Goal: Task Accomplishment & Management: Manage account settings

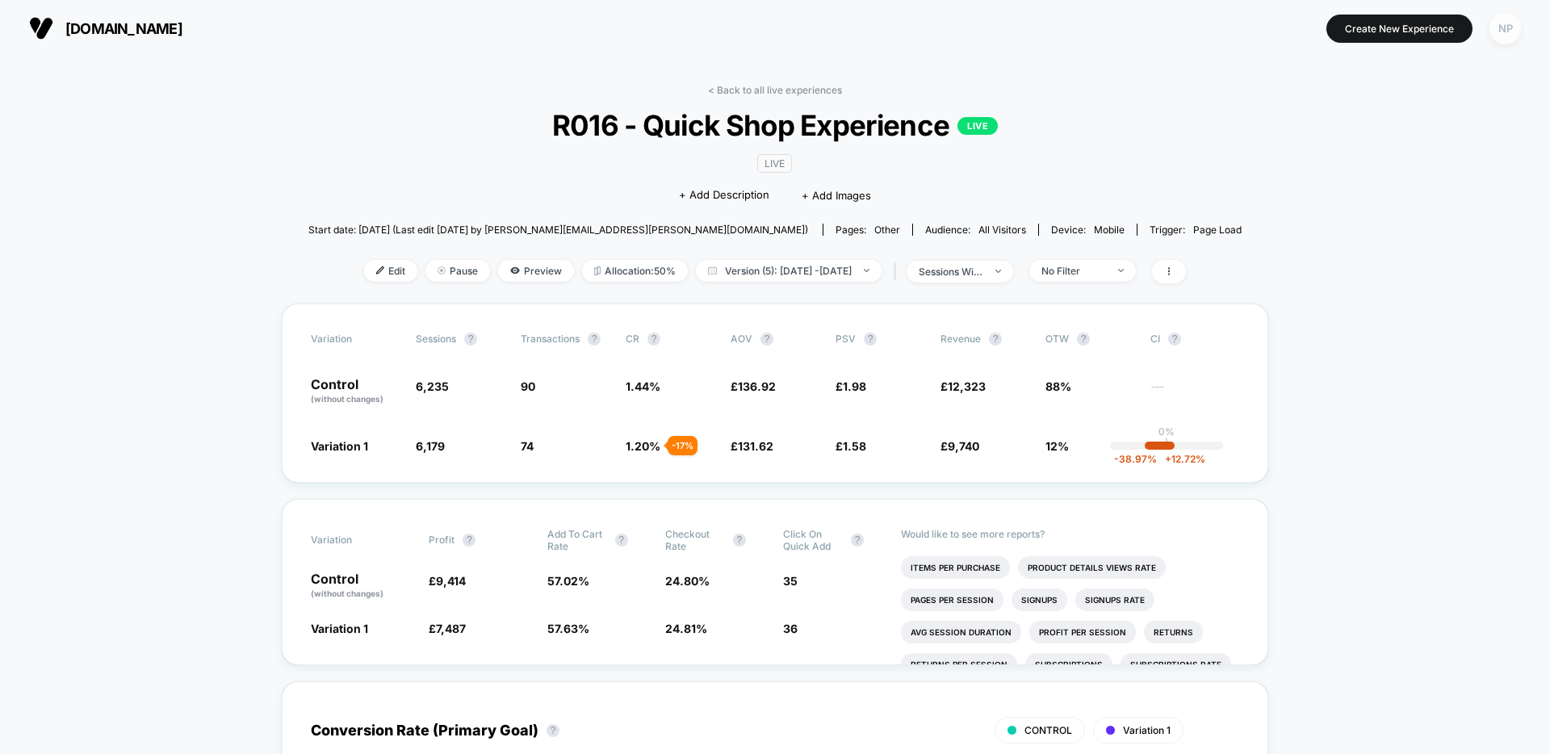
click at [1506, 33] on div "NP" at bounding box center [1505, 28] width 31 height 31
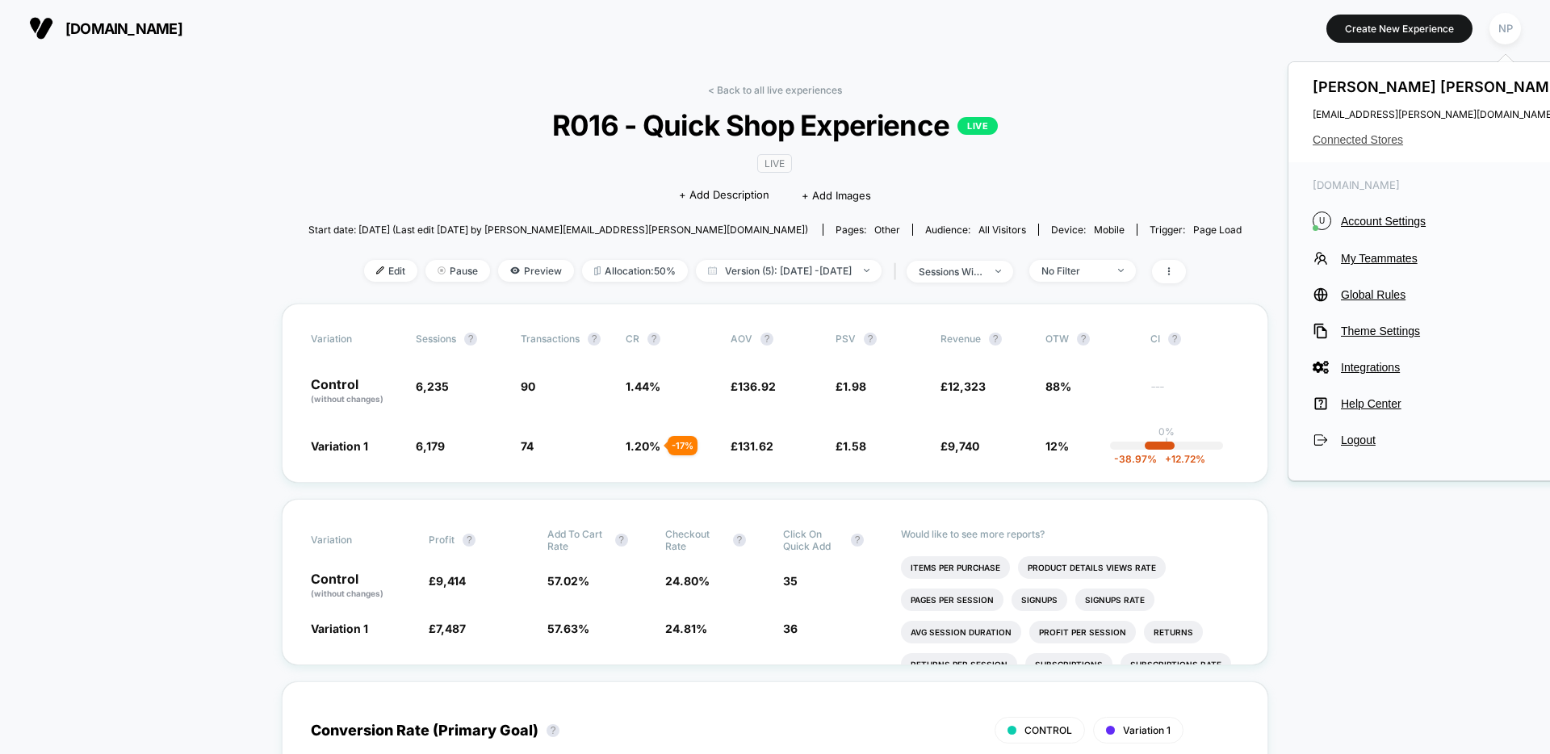
click at [1375, 137] on span "Connected Stores" at bounding box center [1440, 139] width 255 height 13
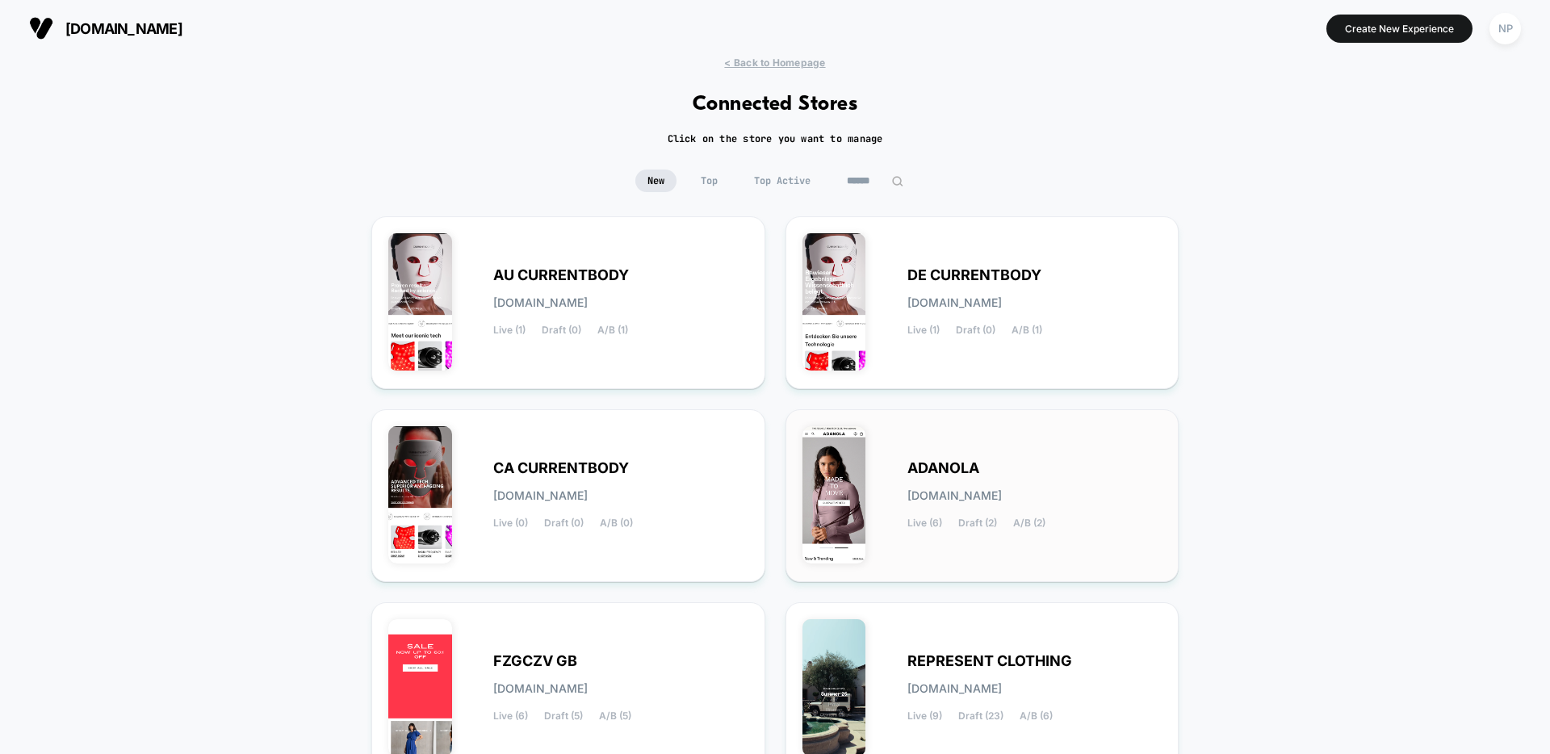
click at [945, 486] on div "[PERSON_NAME][DOMAIN_NAME] Live (6) Draft (2) A/B (2)" at bounding box center [1035, 496] width 255 height 66
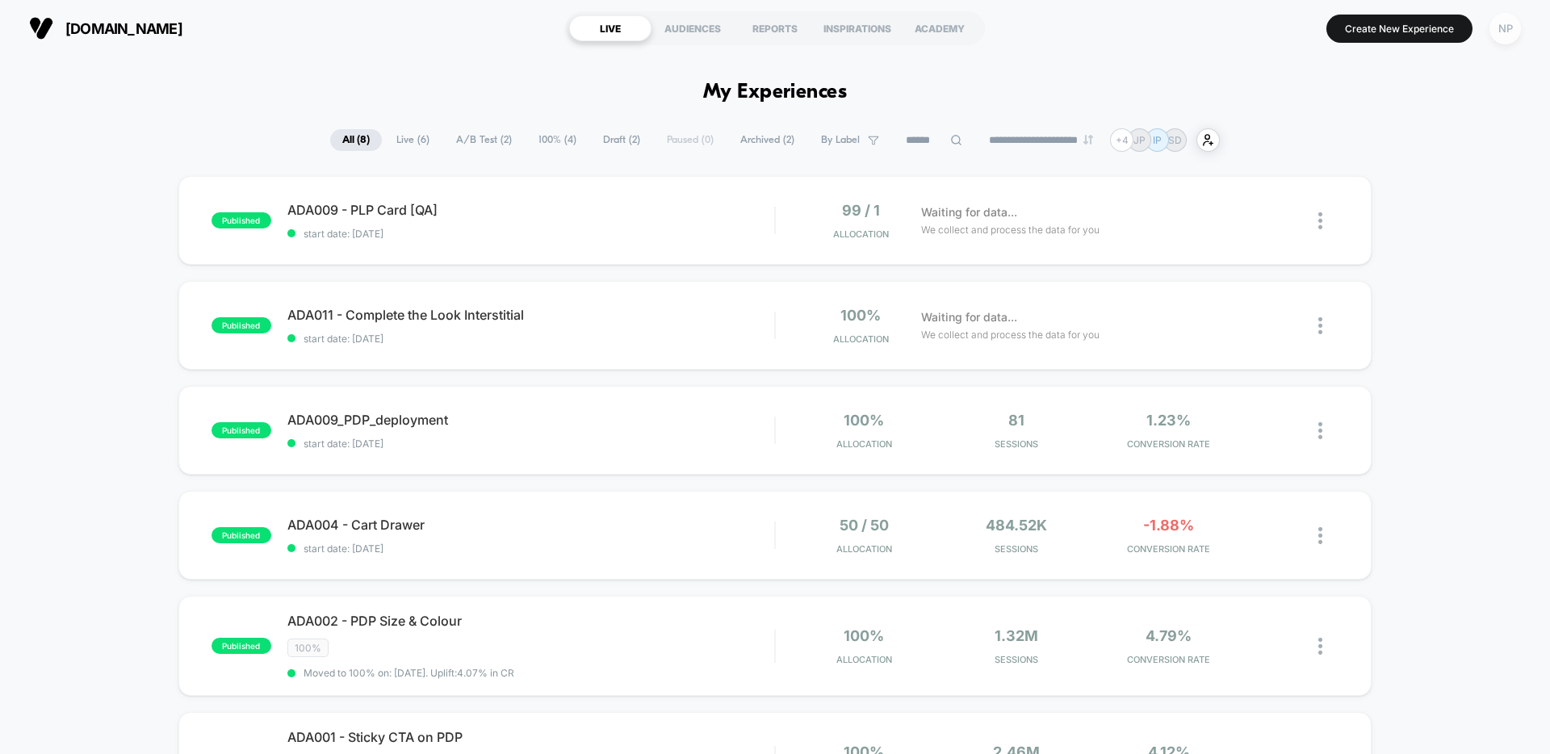
click at [1514, 33] on div "NP" at bounding box center [1505, 28] width 31 height 31
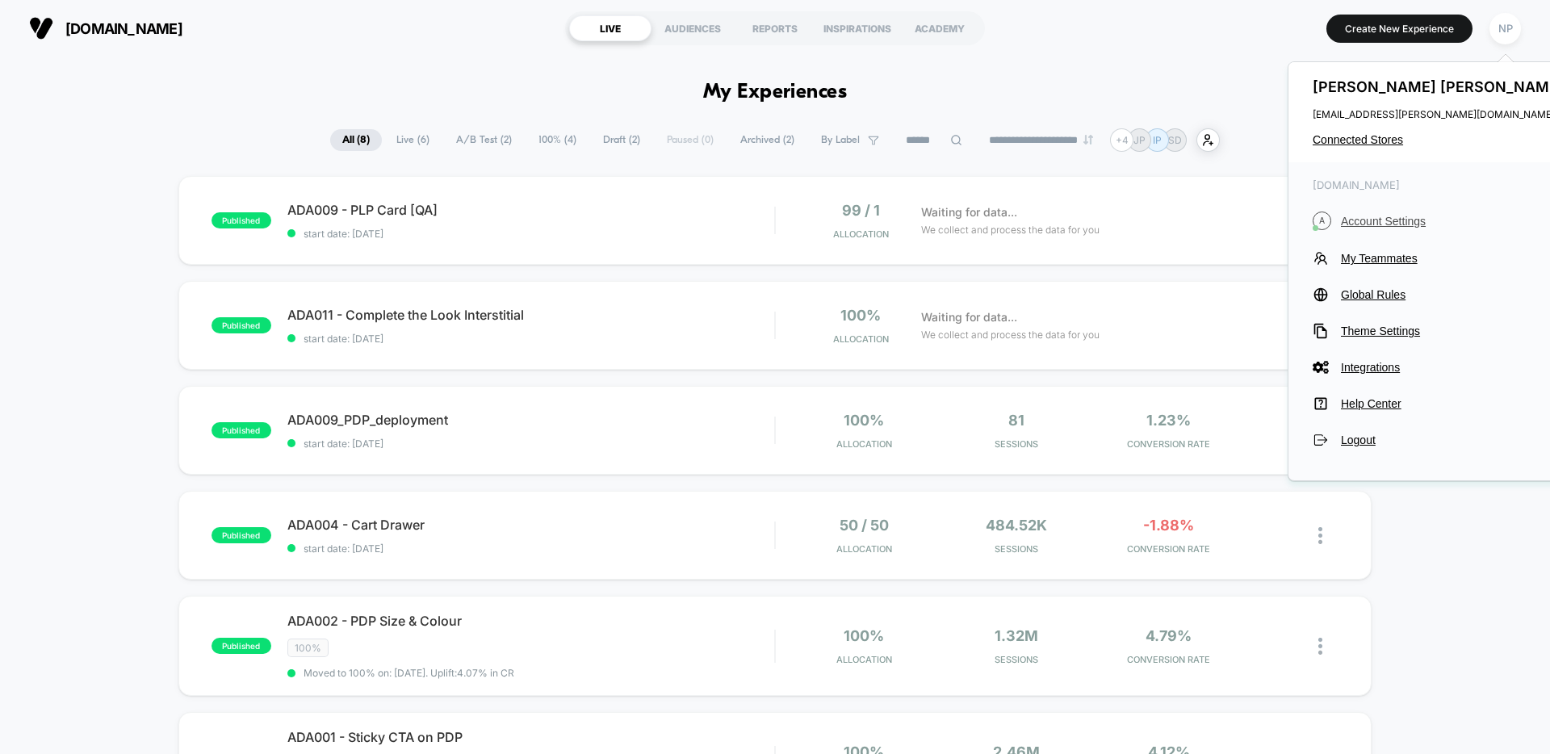
click at [1377, 224] on span "Account Settings" at bounding box center [1454, 221] width 227 height 13
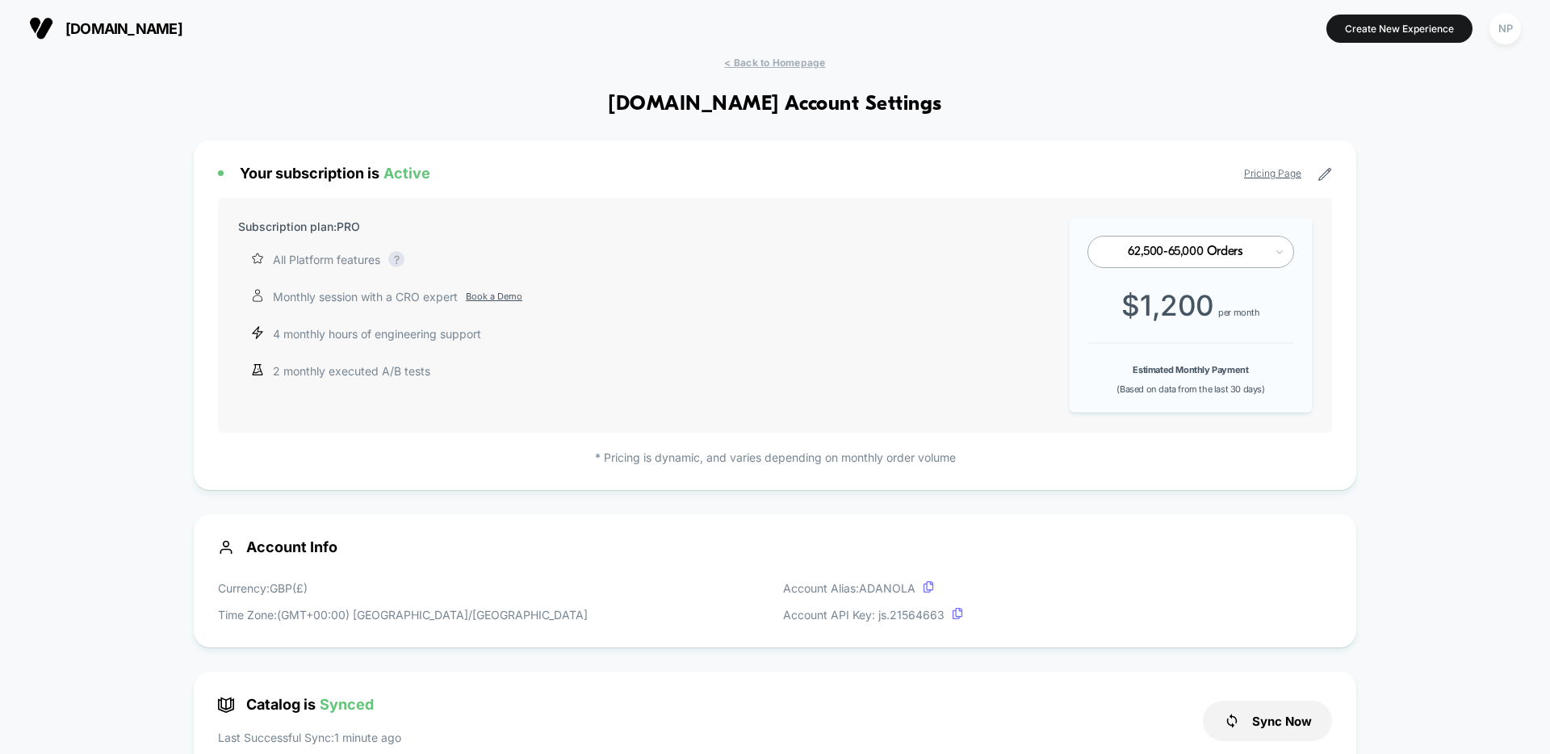
scroll to position [218, 0]
